Goal: Information Seeking & Learning: Learn about a topic

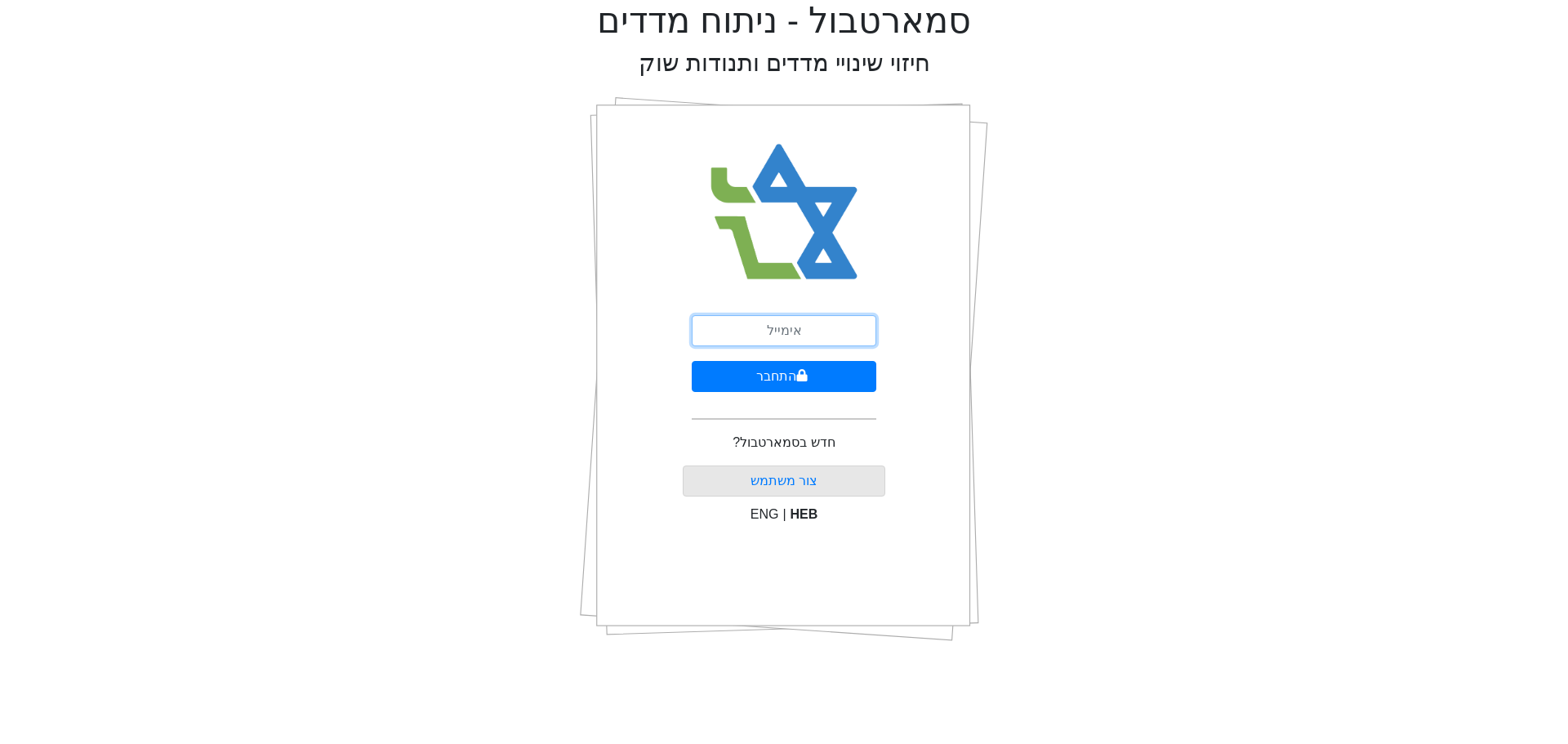
click at [760, 328] on input "email" at bounding box center [784, 330] width 185 height 31
type input "ט"
type input "[PERSON_NAME][EMAIL_ADDRESS][DOMAIN_NAME]"
click at [761, 376] on button "התחבר" at bounding box center [784, 377] width 185 height 31
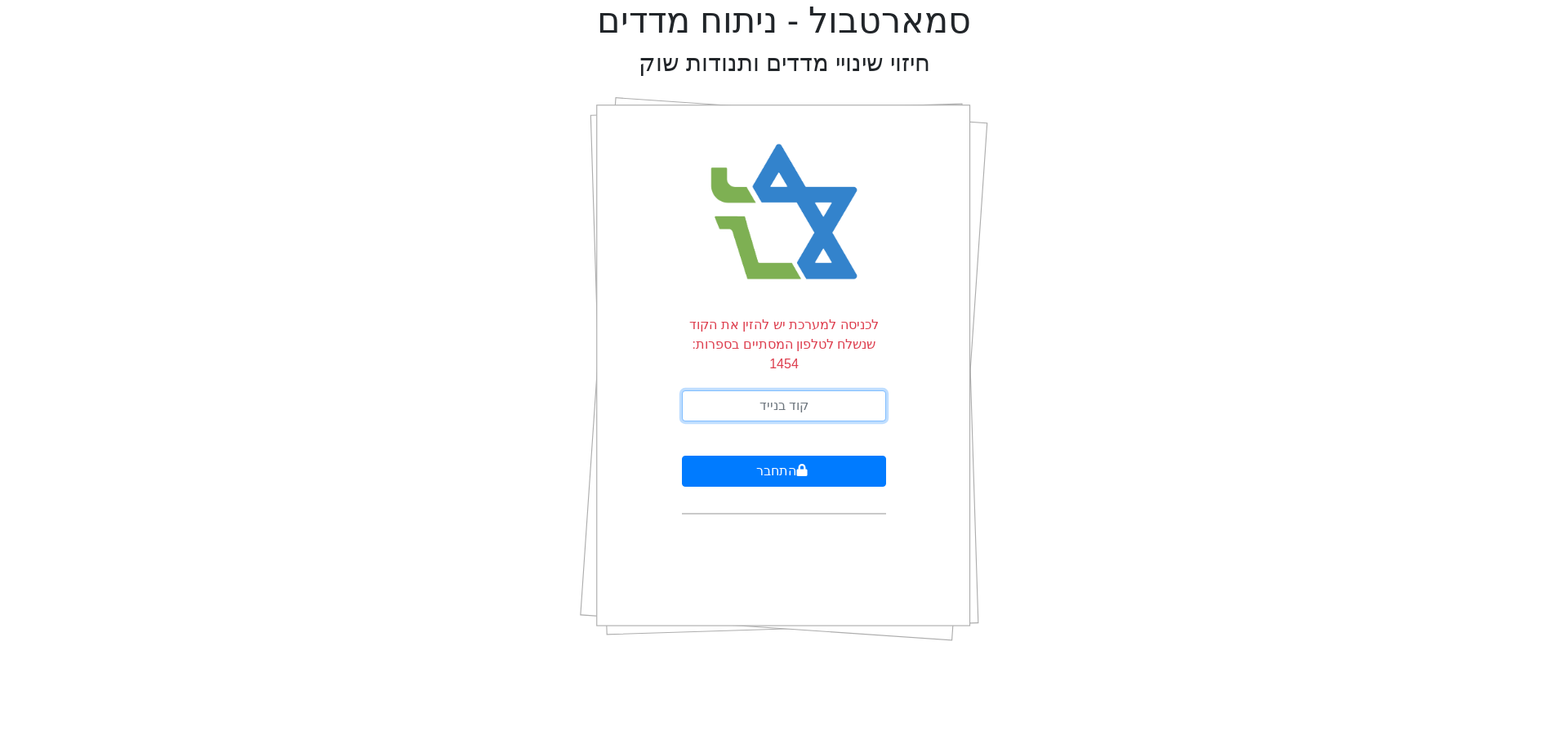
click at [796, 390] on input "text" at bounding box center [784, 406] width 204 height 31
type input "016729"
click at [681, 456] on button "התחבר" at bounding box center [784, 471] width 204 height 31
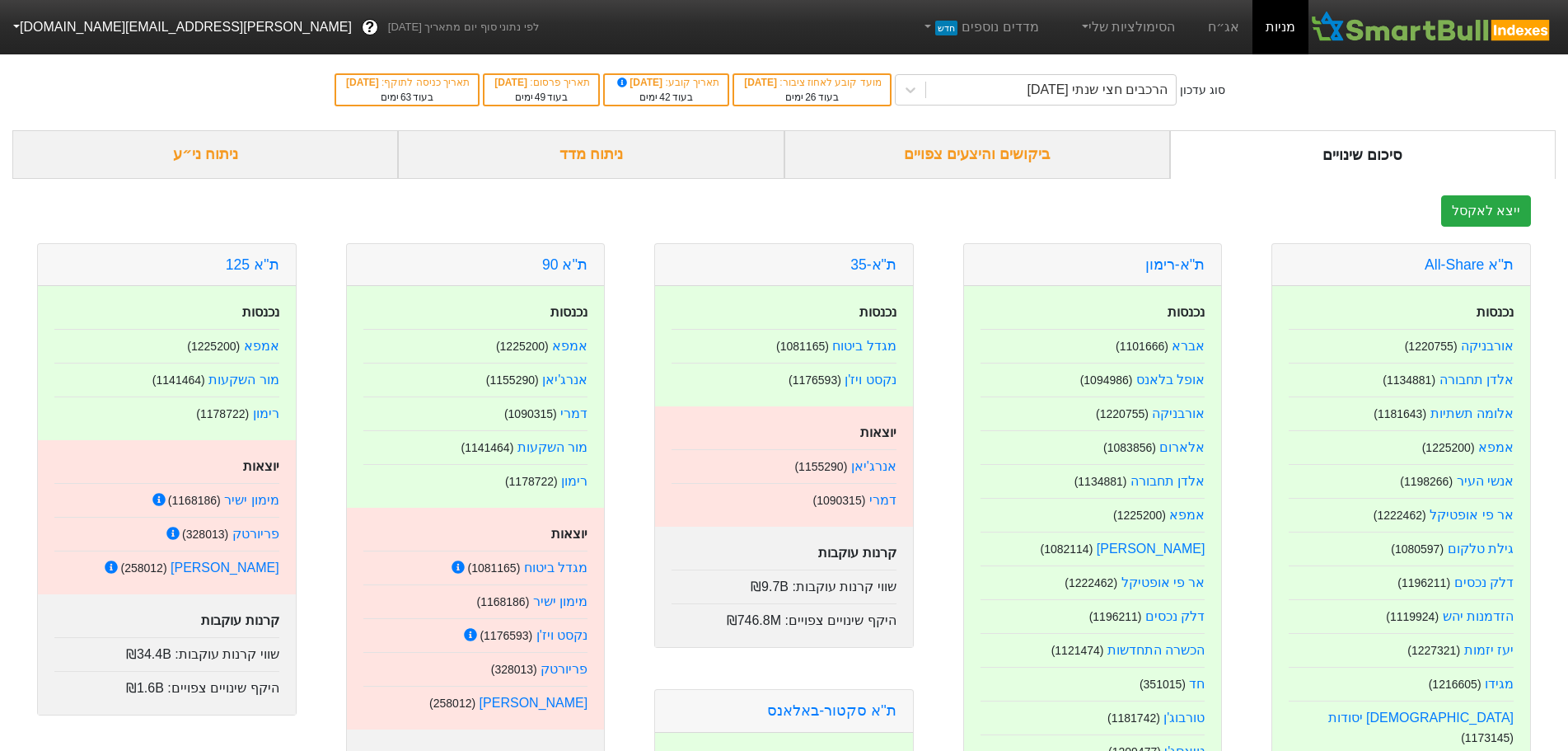
click at [225, 146] on div "ניתוח ני״ע" at bounding box center [204, 154] width 385 height 49
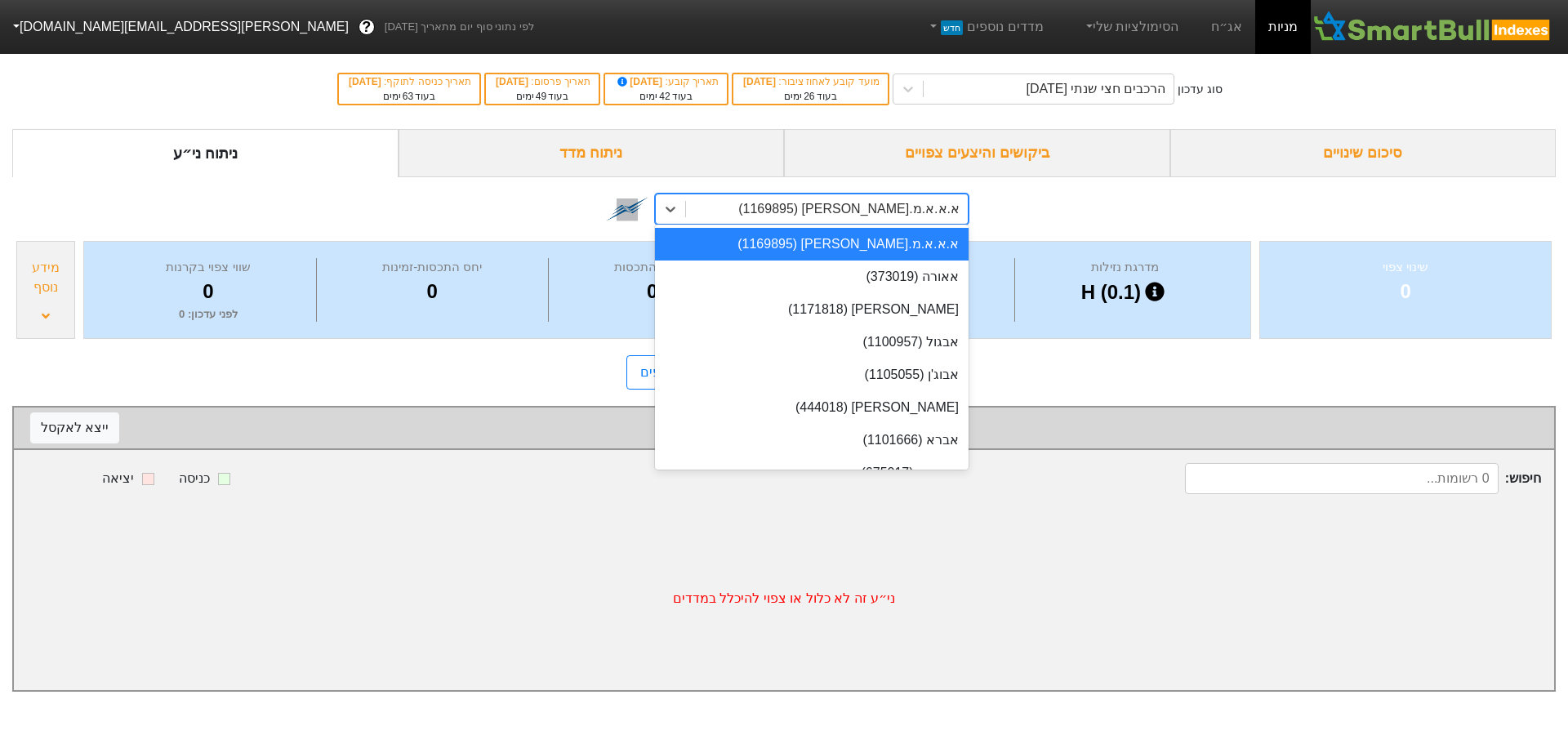
click at [873, 211] on div "א.א.א.מ.[PERSON_NAME] (1169895)" at bounding box center [849, 209] width 221 height 20
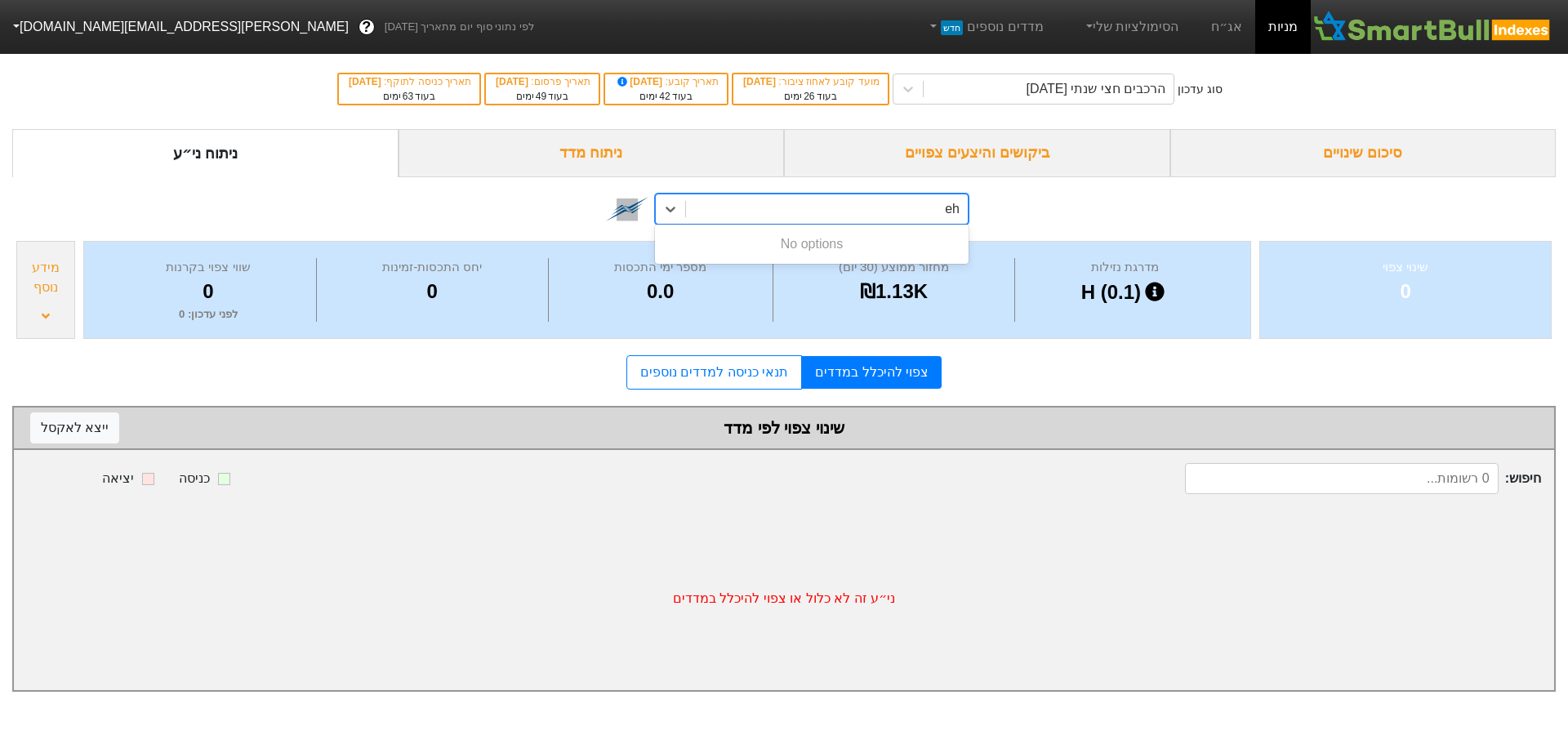
type input "e"
type input "קיסטו"
click at [880, 238] on div "[PERSON_NAME] (1175934)" at bounding box center [811, 244] width 313 height 33
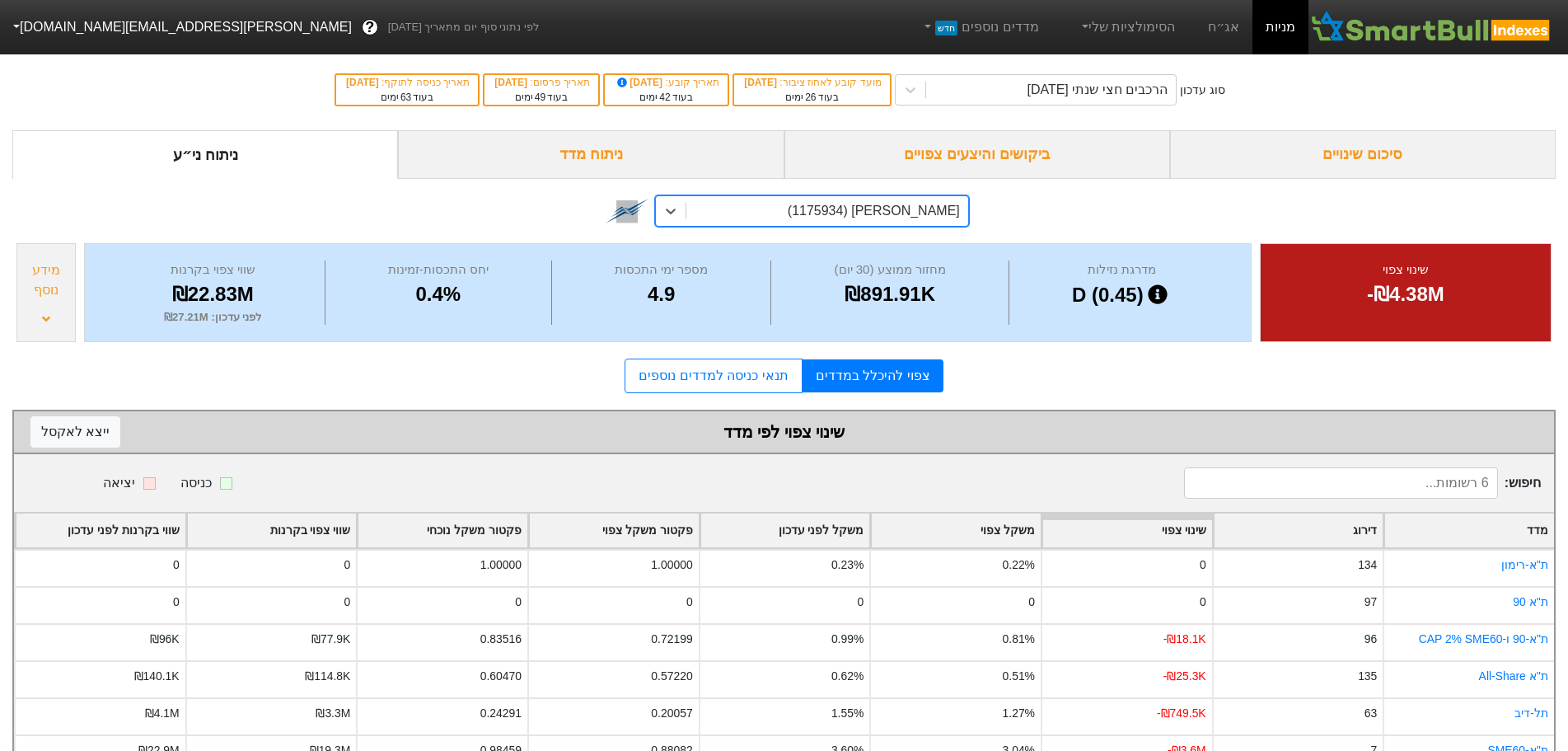
click at [623, 156] on div "ניתוח מדד" at bounding box center [590, 154] width 385 height 49
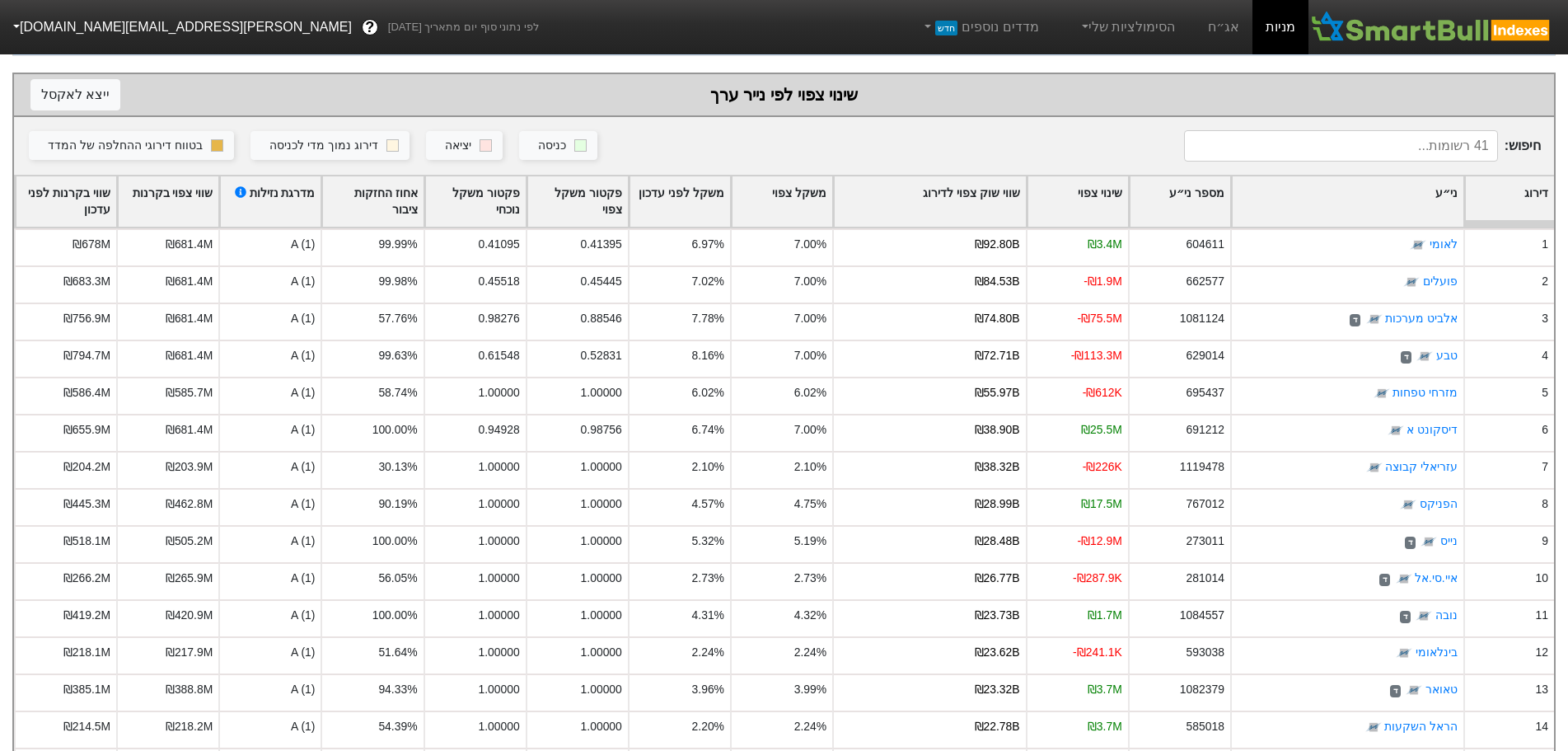
scroll to position [247, 0]
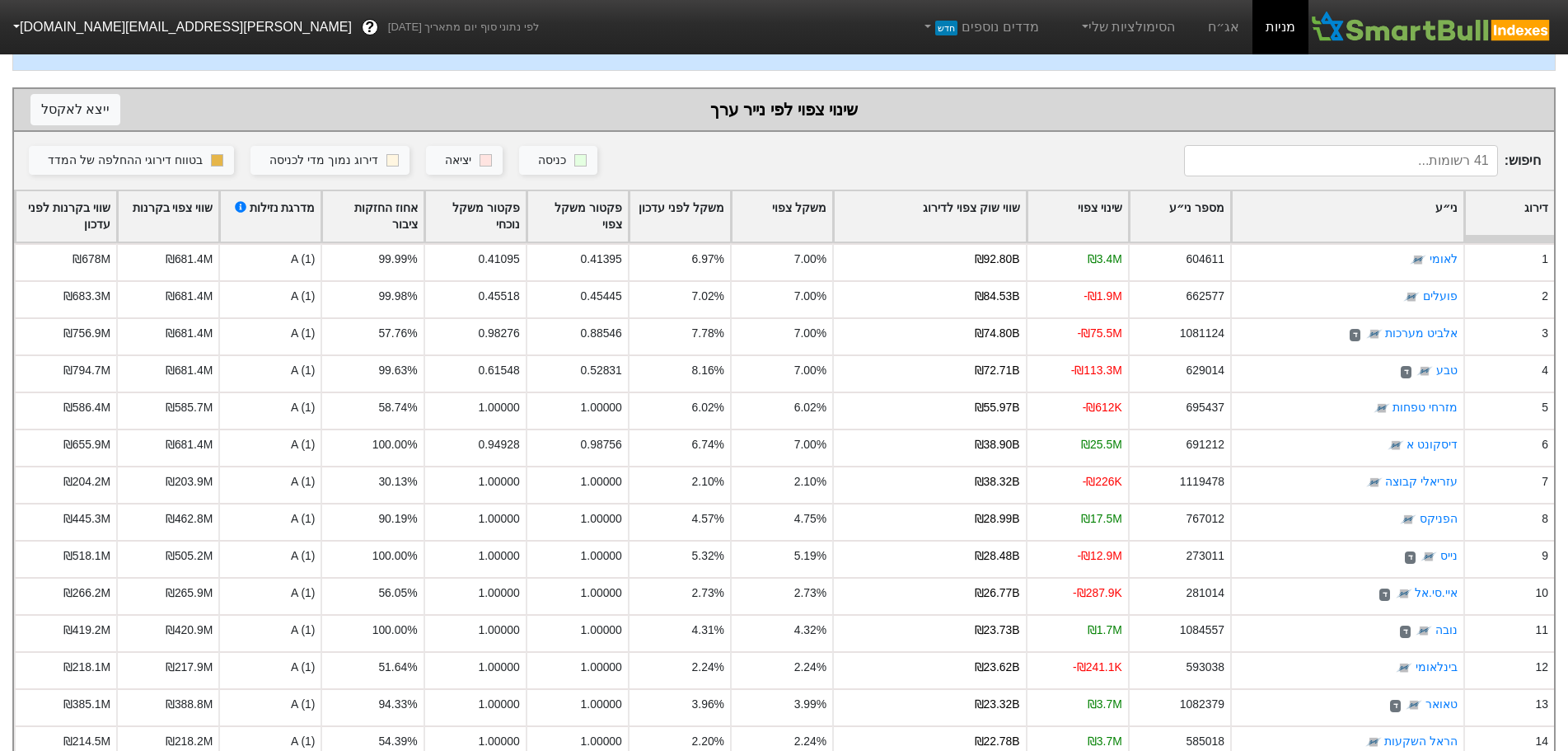
click at [1365, 166] on input at bounding box center [1340, 160] width 313 height 31
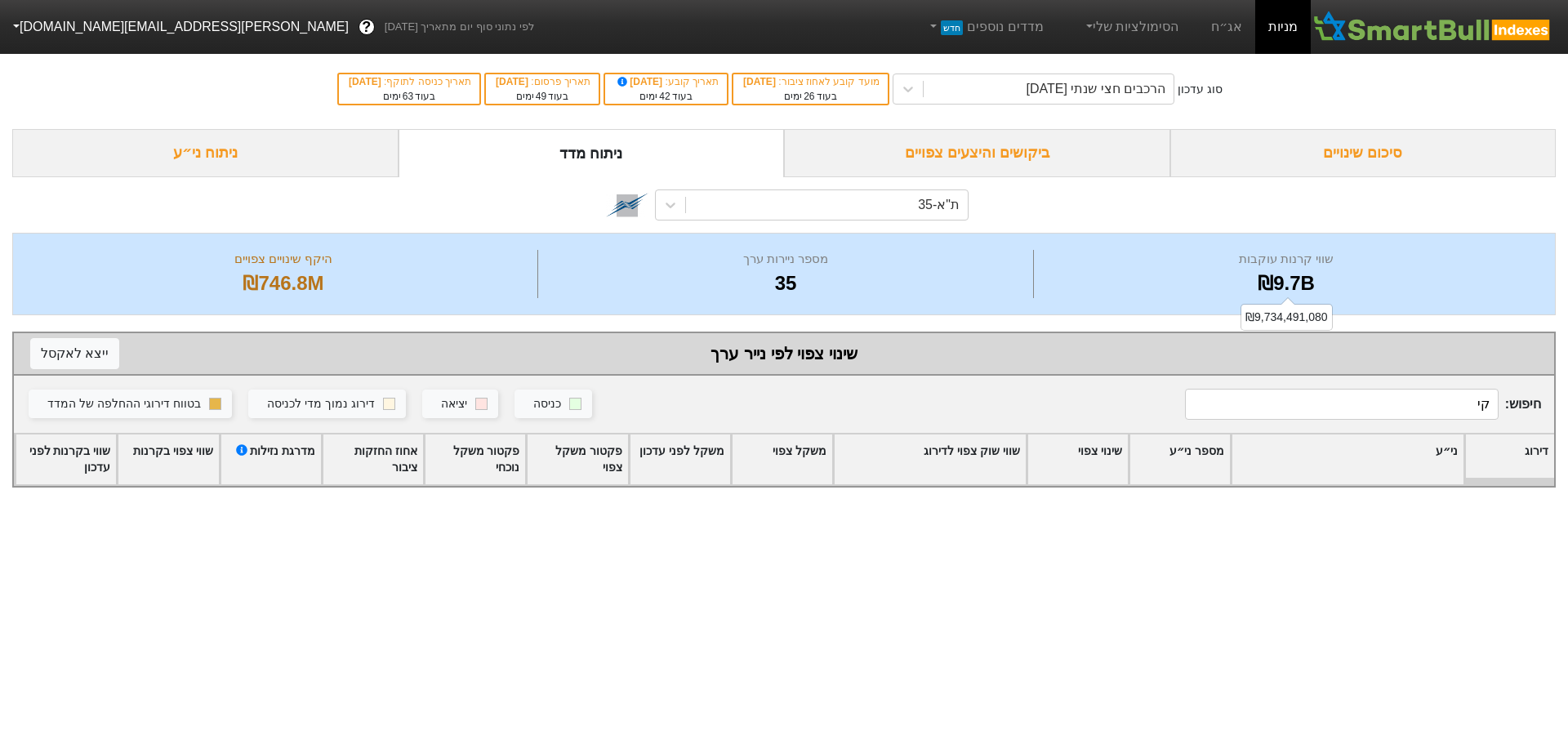
type input "ק"
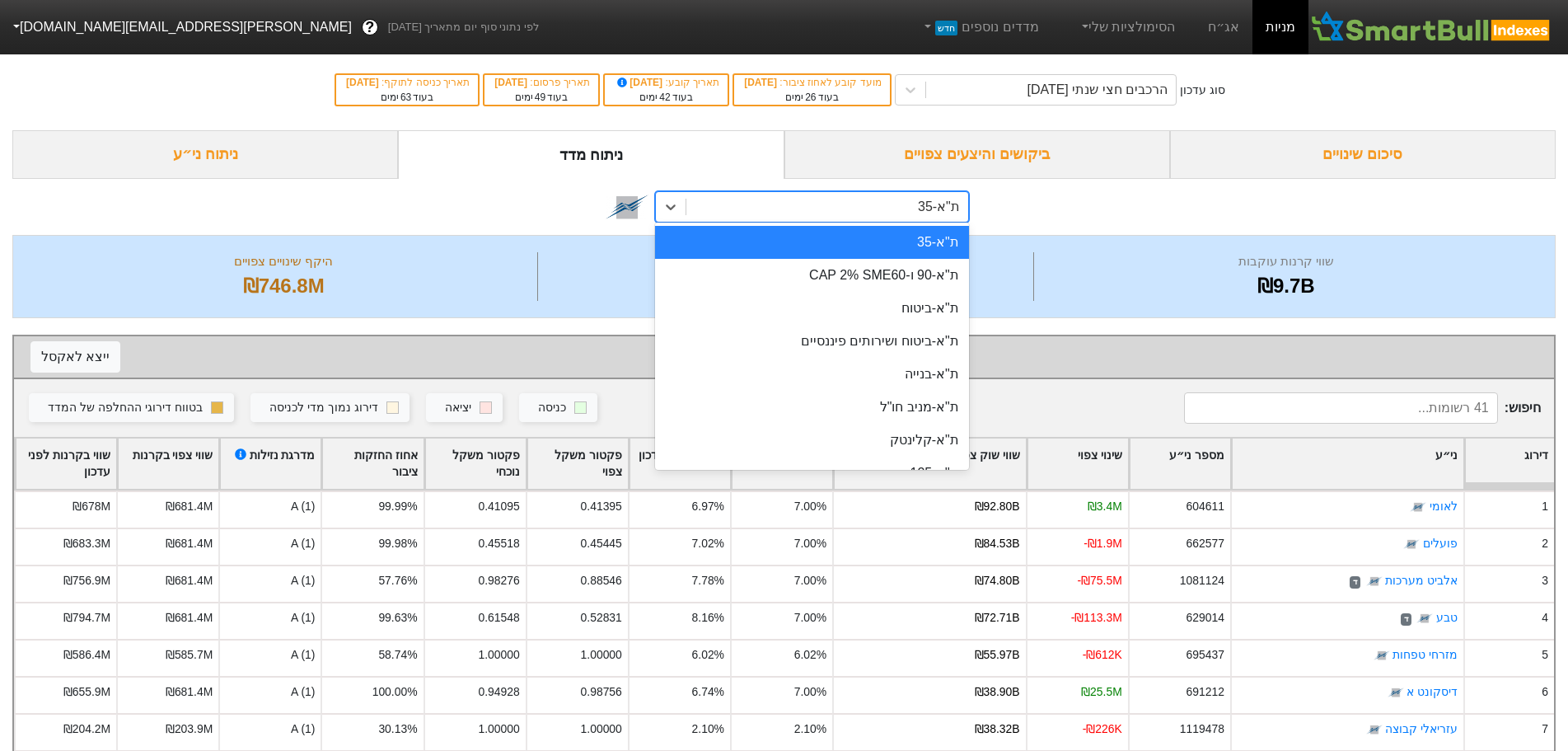
click at [893, 212] on div "ת"א-35" at bounding box center [827, 207] width 281 height 29
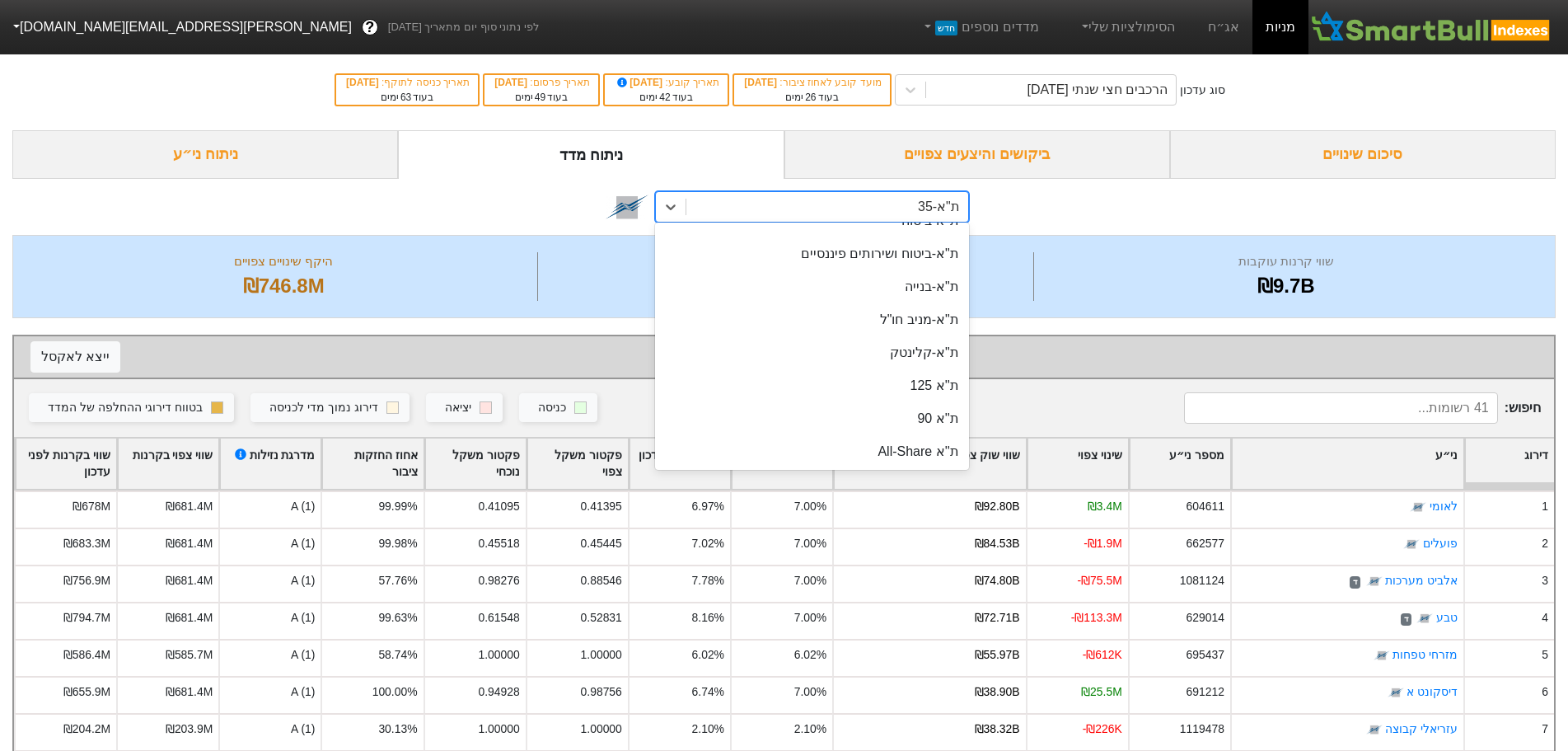
scroll to position [82, 0]
click at [934, 425] on div "ת''א 90" at bounding box center [811, 424] width 313 height 33
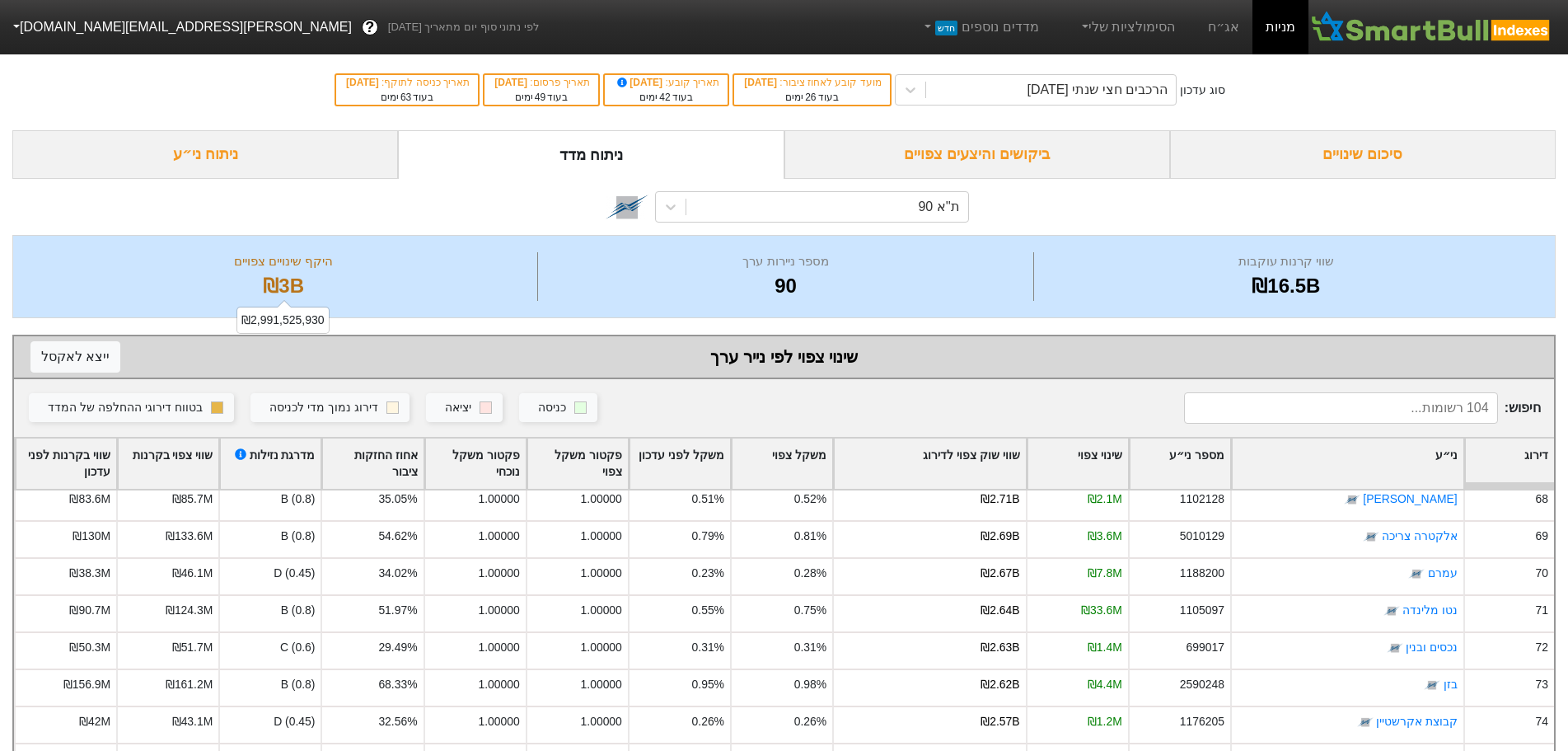
click at [444, 278] on div "₪3B" at bounding box center [283, 286] width 500 height 29
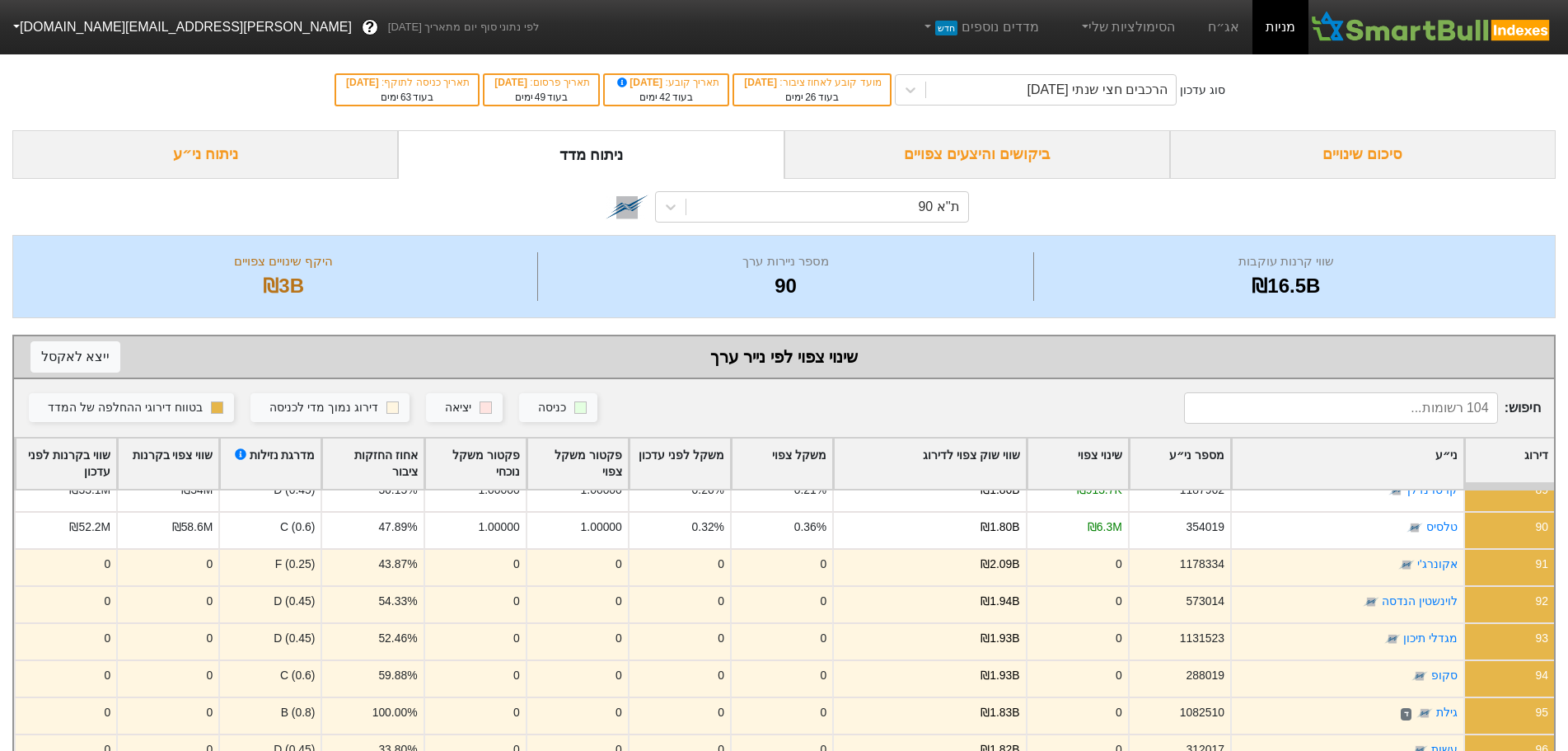
click at [831, 200] on div "ת''א 90" at bounding box center [827, 207] width 281 height 29
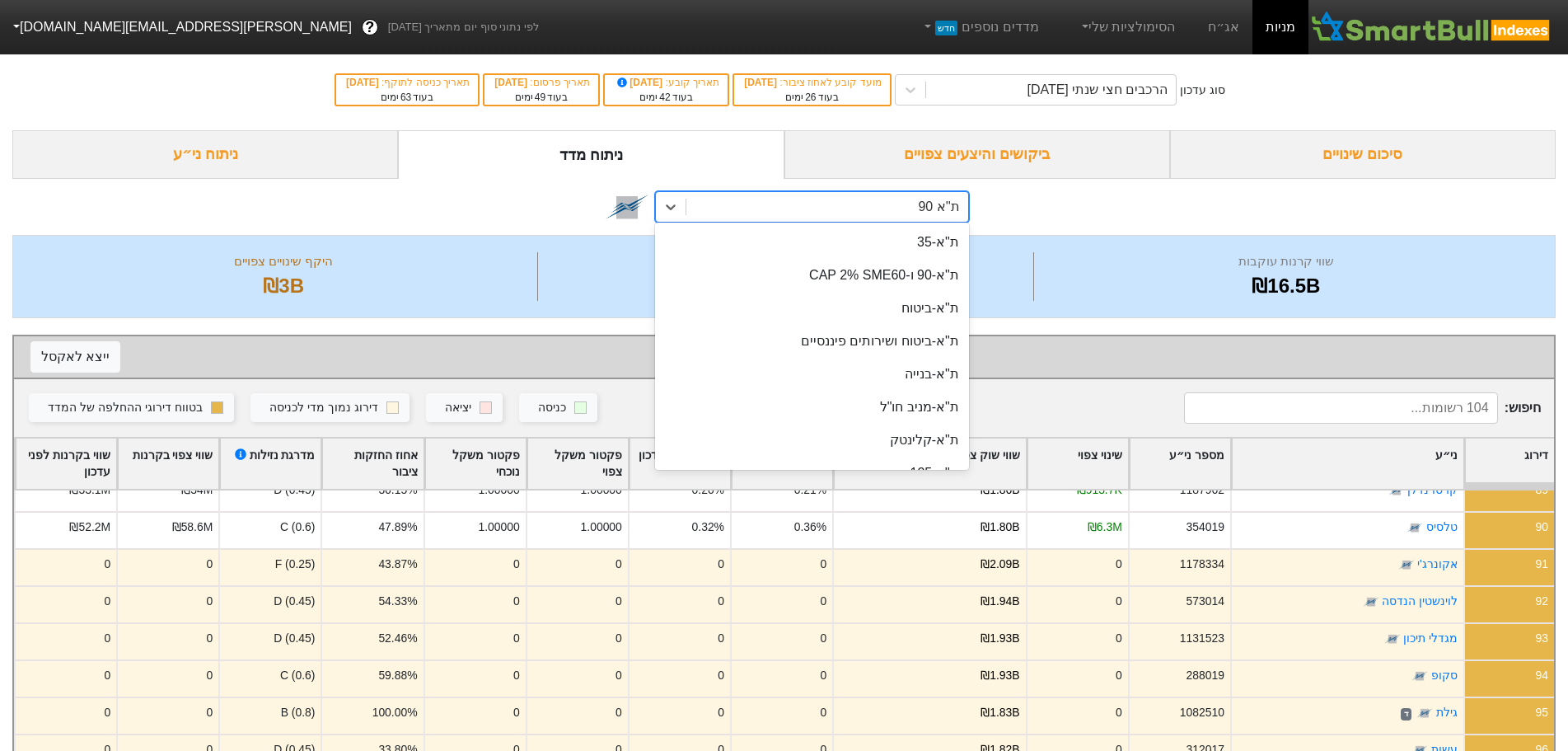
scroll to position [63, 0]
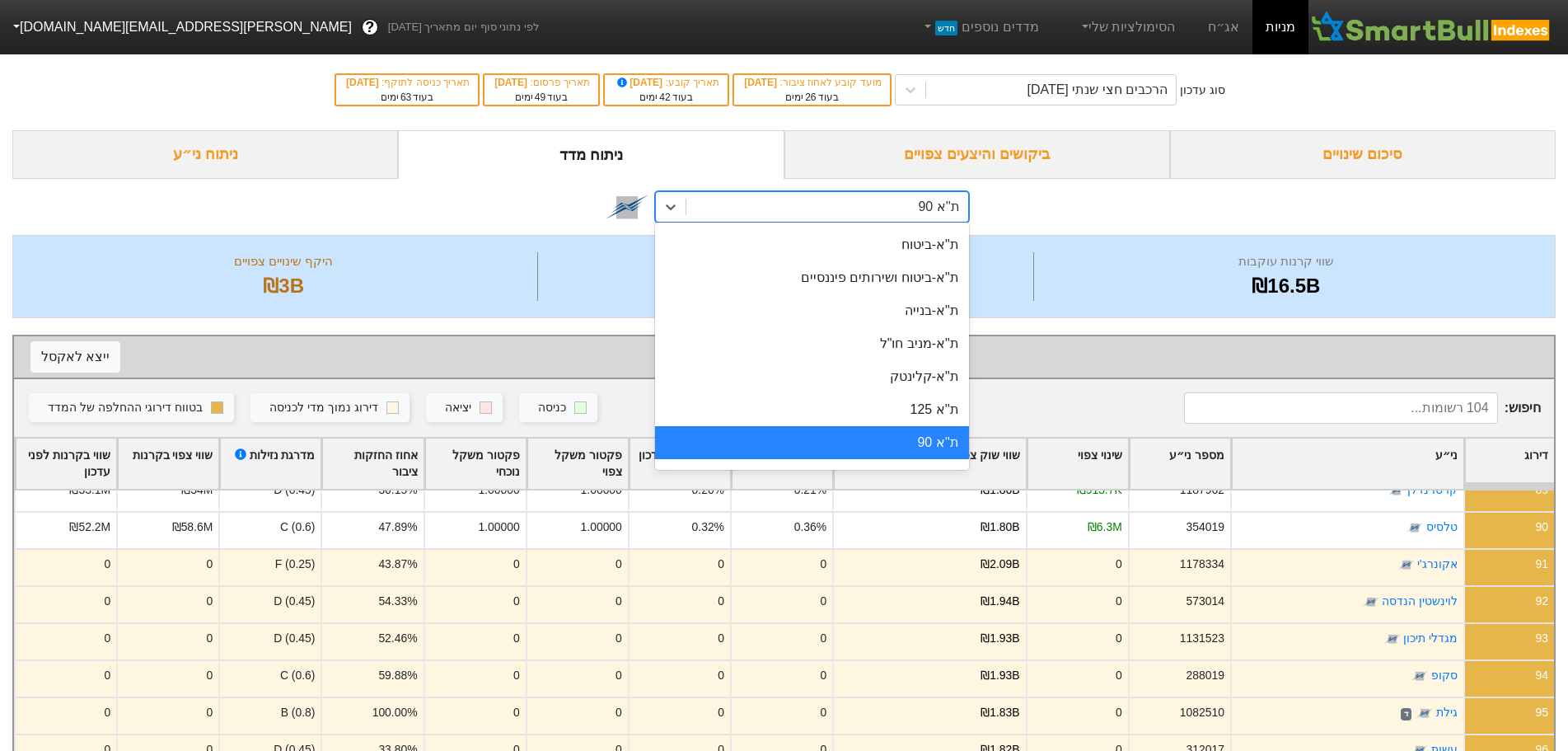
click at [913, 437] on div "ת''א 90" at bounding box center [811, 443] width 313 height 33
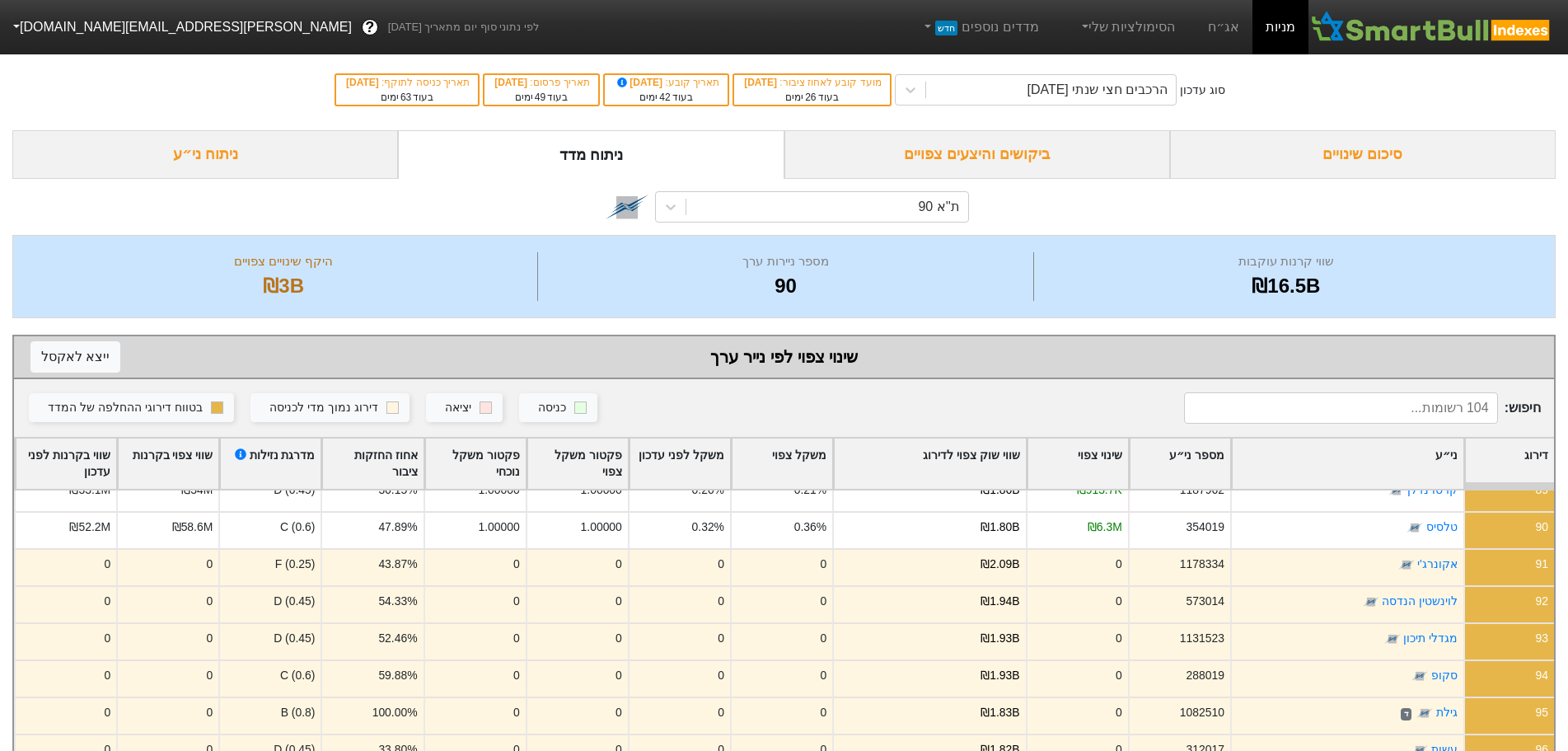
click at [1386, 413] on input at bounding box center [1340, 408] width 313 height 31
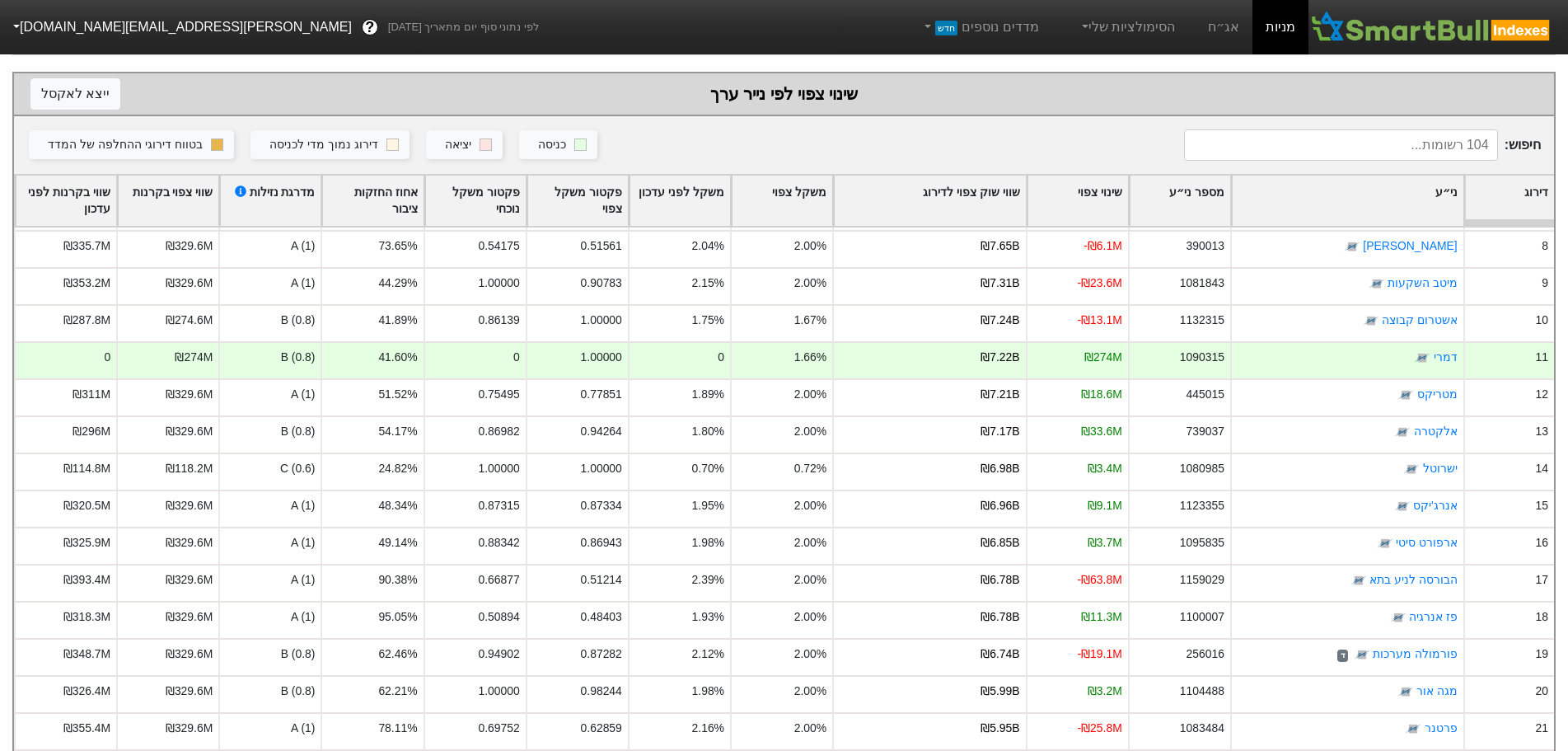
scroll to position [495, 0]
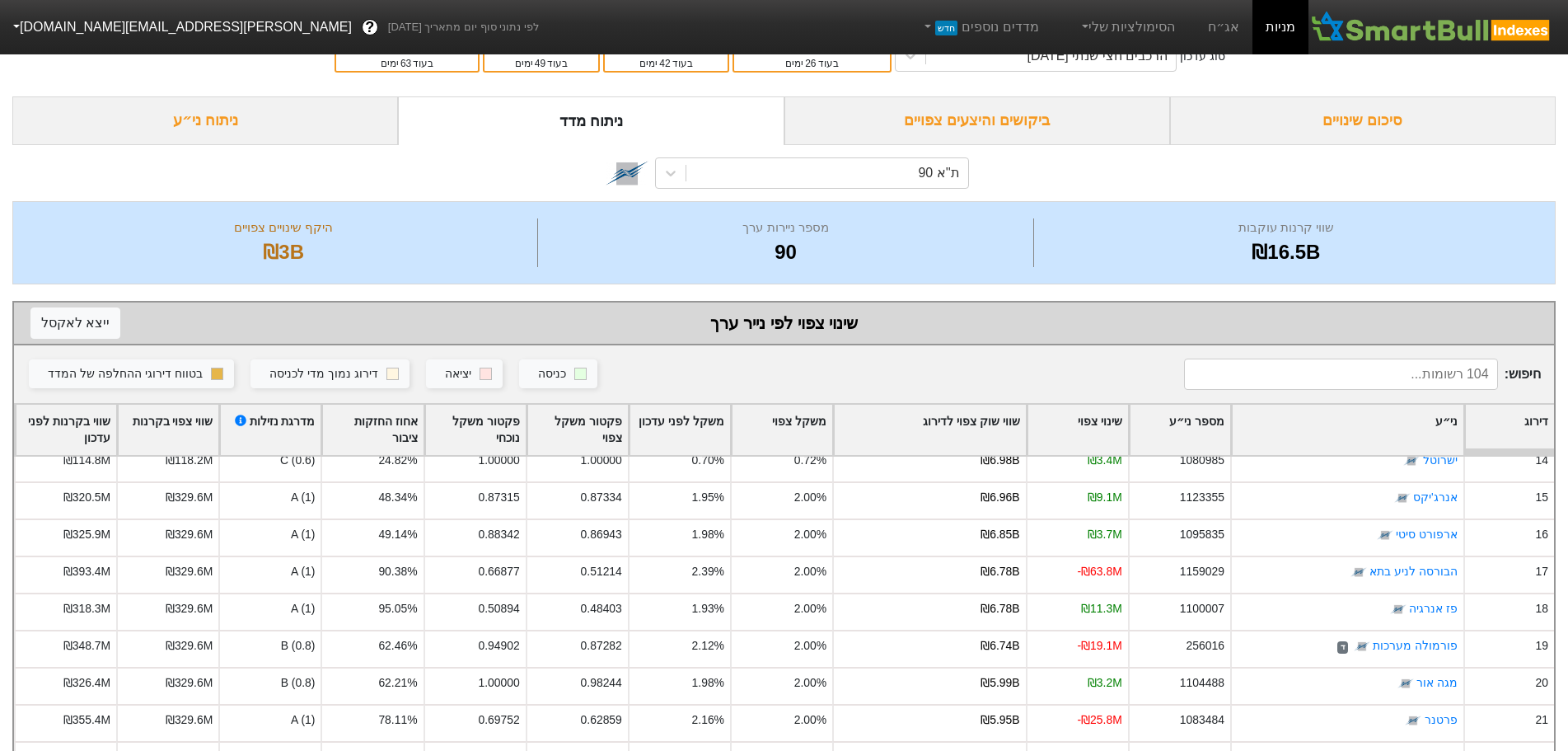
click at [1567, 516] on div "סוג עדכון הרכבים חצי שנתי [DATE] מועד קובע לאחוז ציבור : [DATE] בעוד 26 ימים תא…" at bounding box center [784, 525] width 1568 height 1020
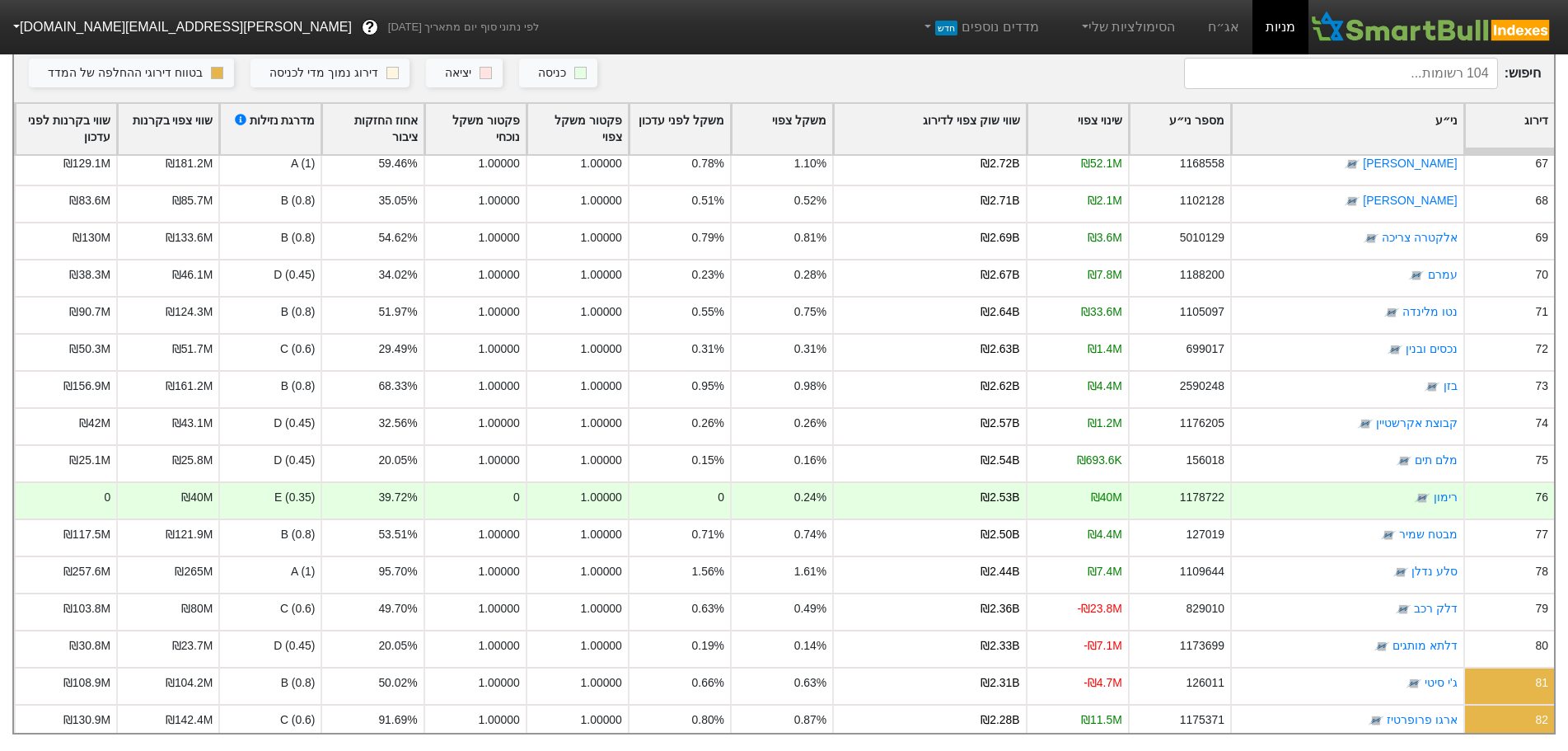
scroll to position [347, 0]
